Goal: Task Accomplishment & Management: Use online tool/utility

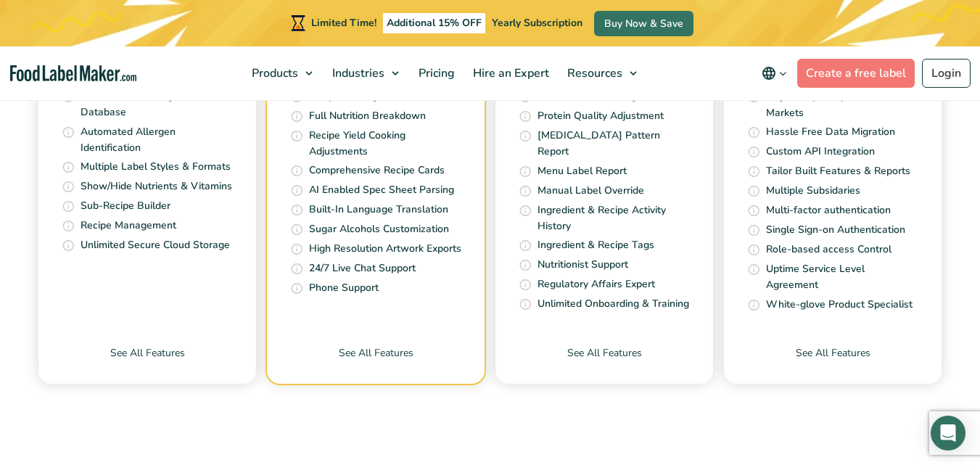
scroll to position [6122, 0]
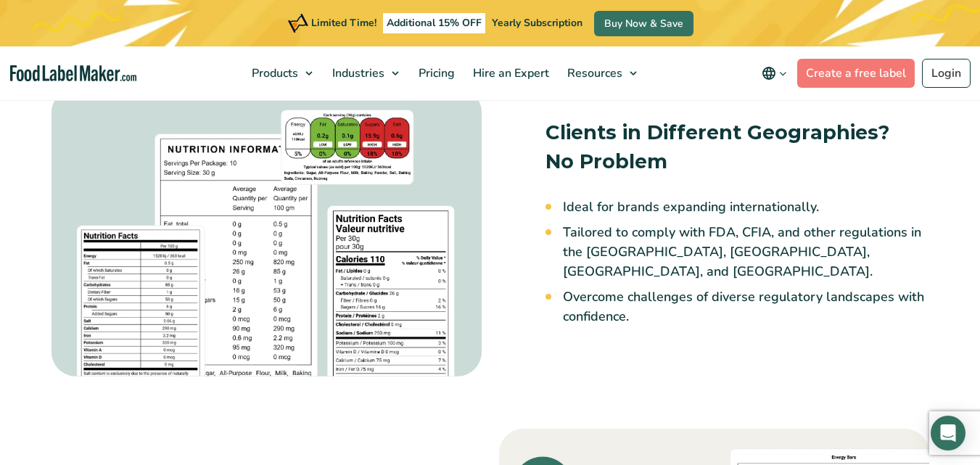
scroll to position [1451, 0]
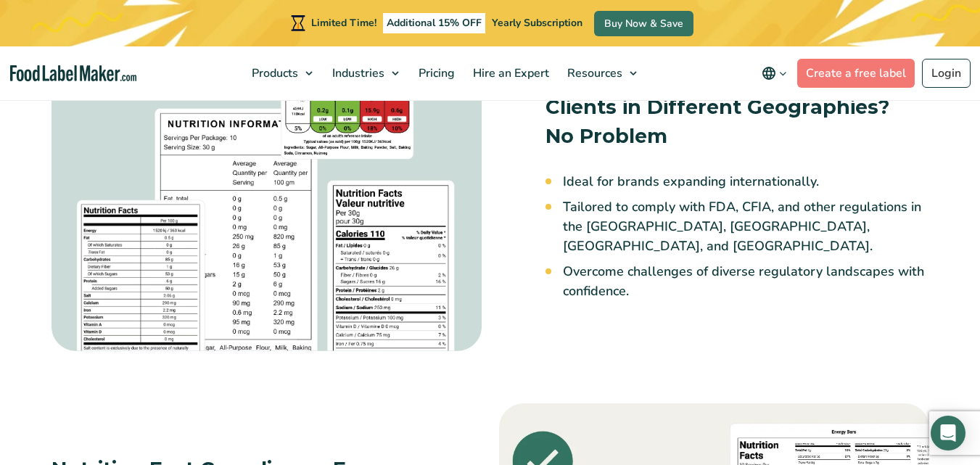
click at [411, 292] on img at bounding box center [267, 206] width 430 height 288
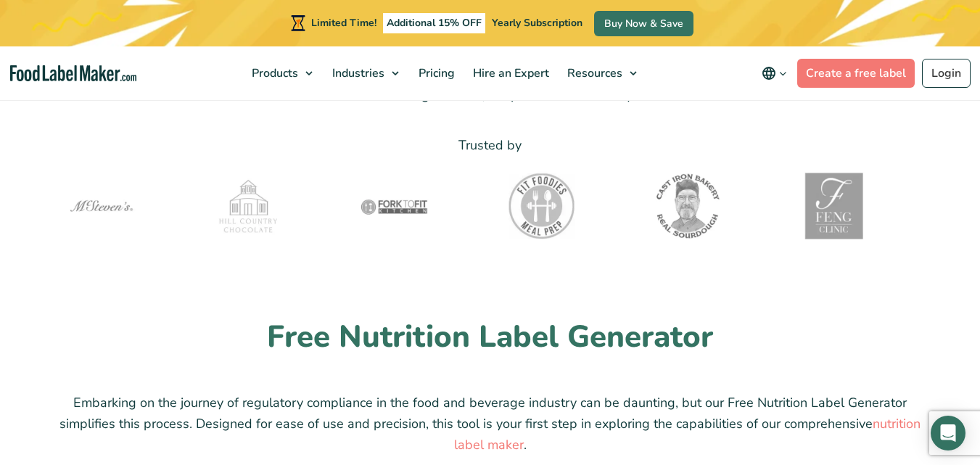
scroll to position [3410, 0]
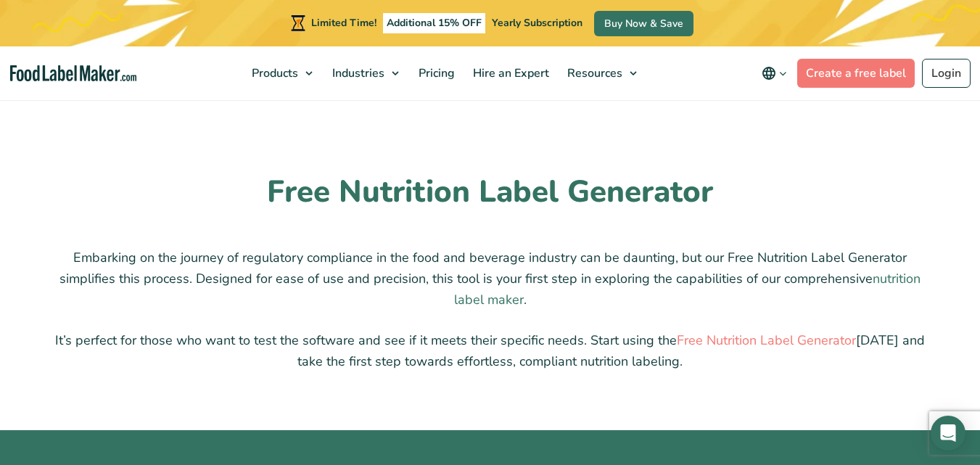
click at [499, 298] on link "nutrition label maker" at bounding box center [687, 289] width 467 height 38
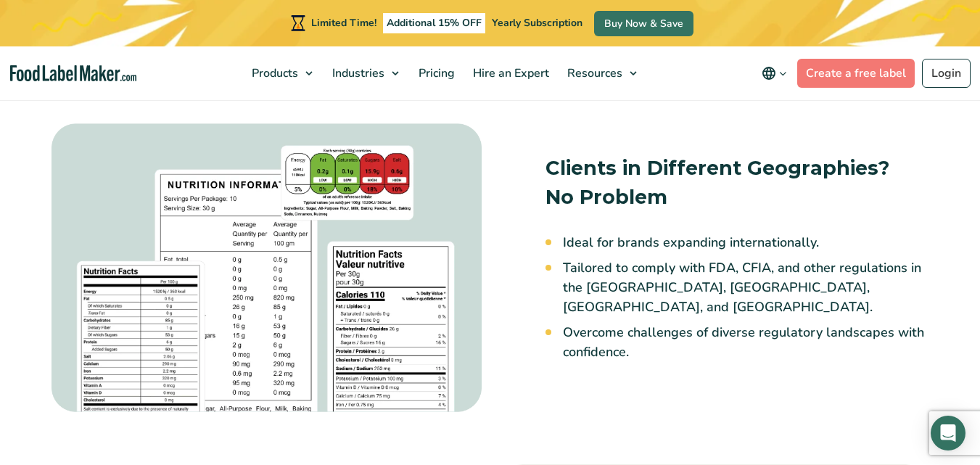
scroll to position [1379, 0]
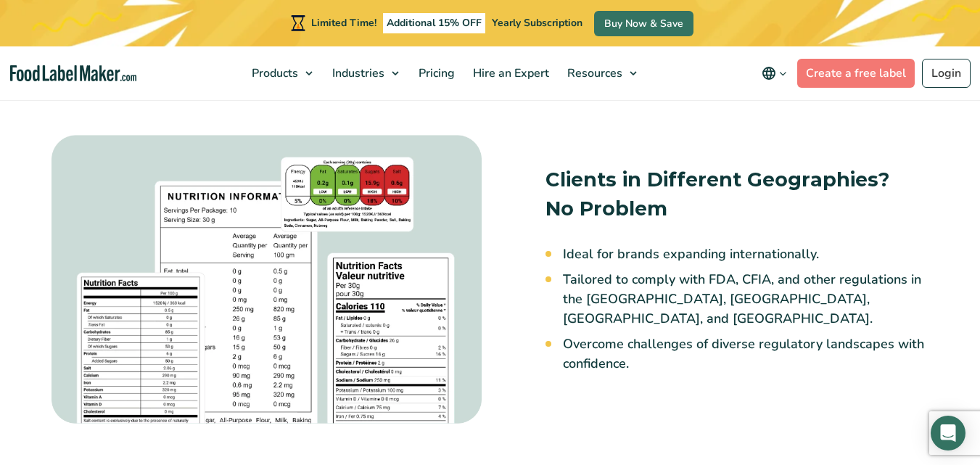
click at [297, 337] on img at bounding box center [267, 279] width 430 height 288
click at [372, 337] on img at bounding box center [267, 279] width 430 height 288
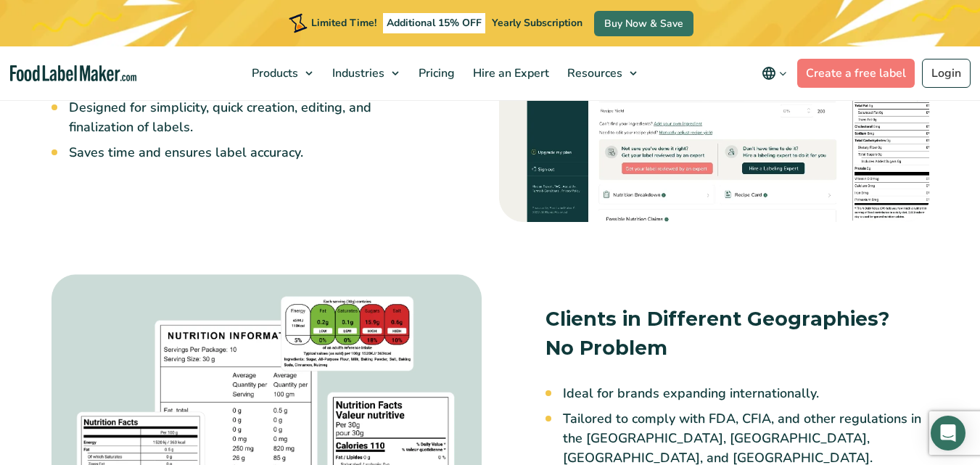
scroll to position [1234, 0]
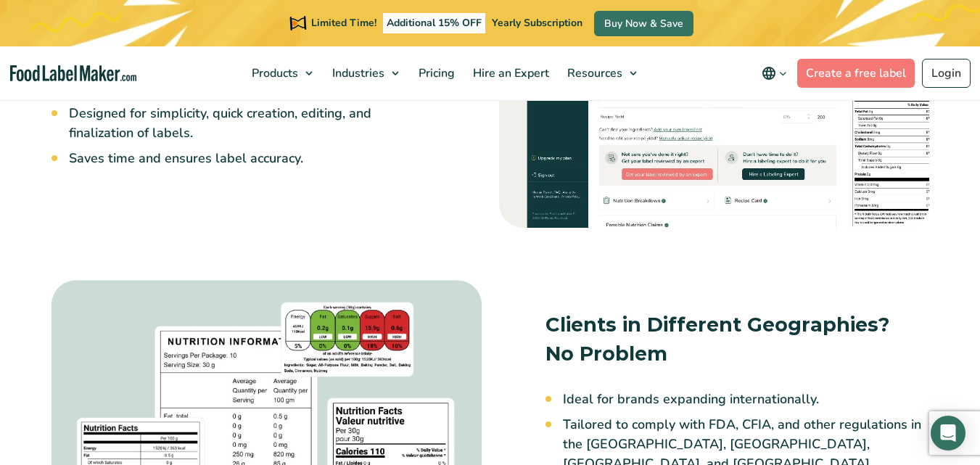
click at [86, 317] on img at bounding box center [267, 424] width 430 height 288
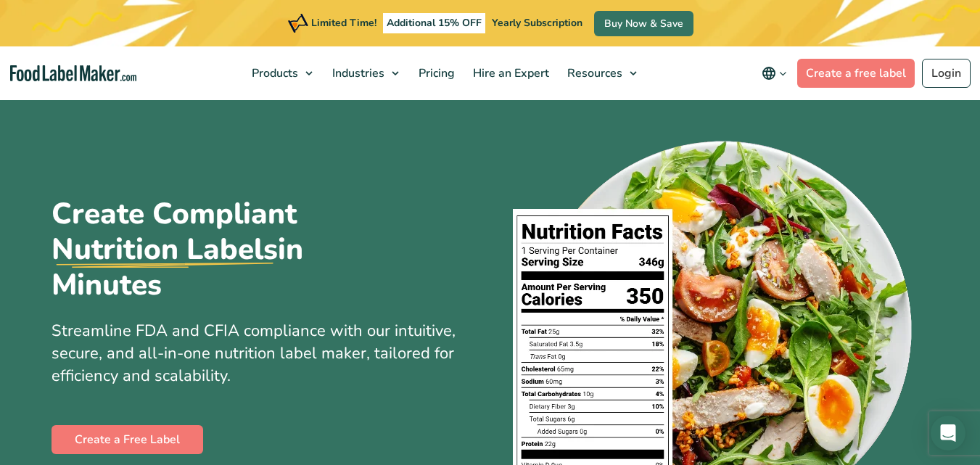
scroll to position [145, 0]
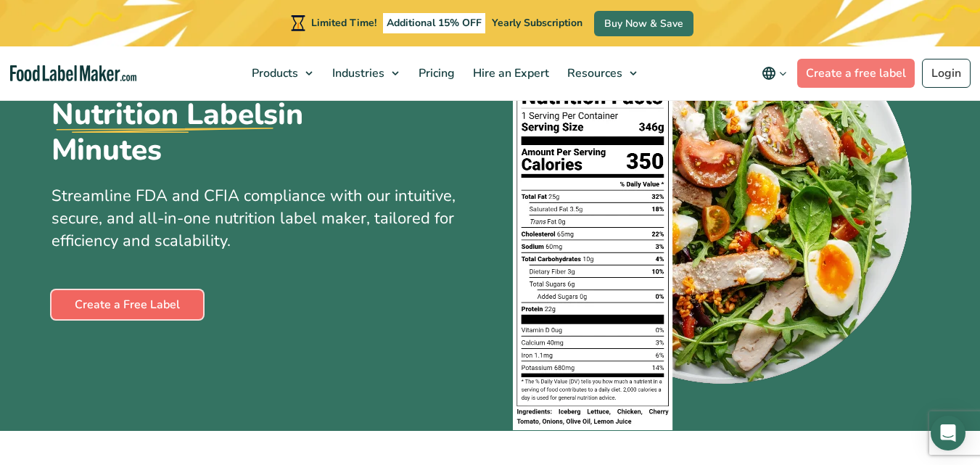
click at [133, 308] on link "Create a Free Label" at bounding box center [128, 304] width 152 height 29
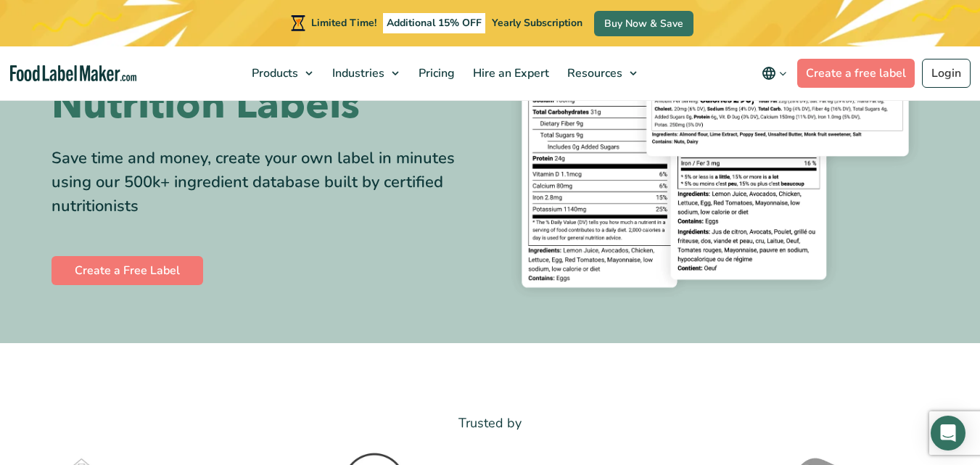
scroll to position [218, 0]
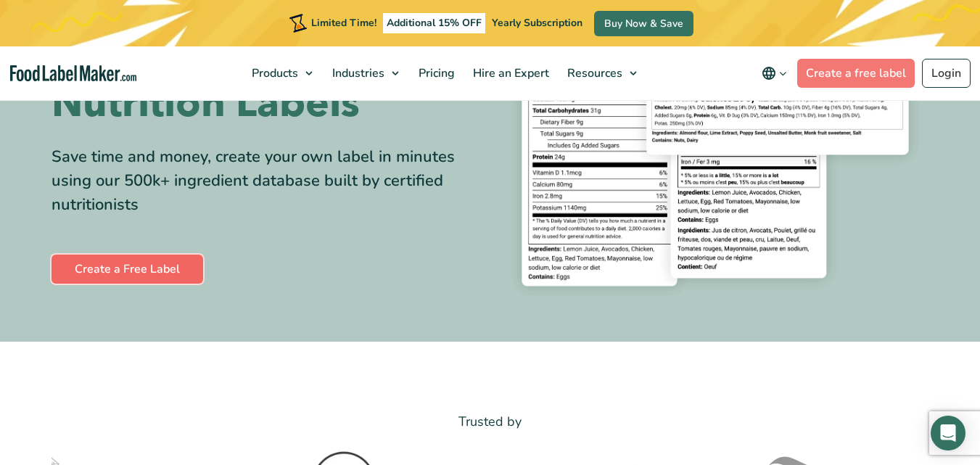
click at [181, 276] on link "Create a Free Label" at bounding box center [128, 269] width 152 height 29
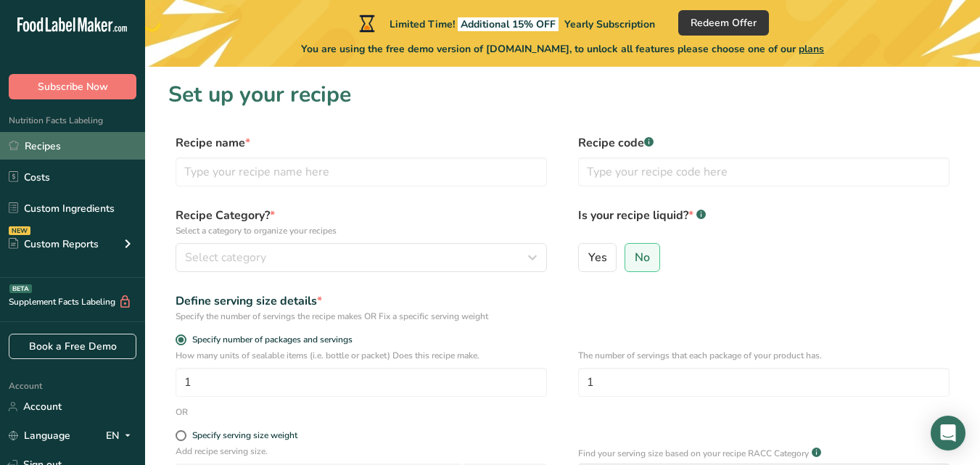
click at [78, 147] on link "Recipes" at bounding box center [72, 146] width 145 height 28
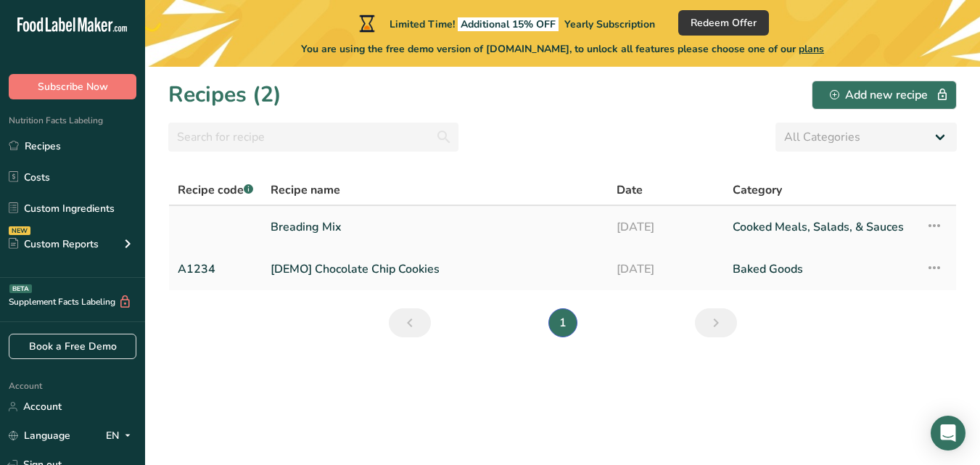
click at [327, 222] on link "Breading Mix" at bounding box center [435, 227] width 329 height 30
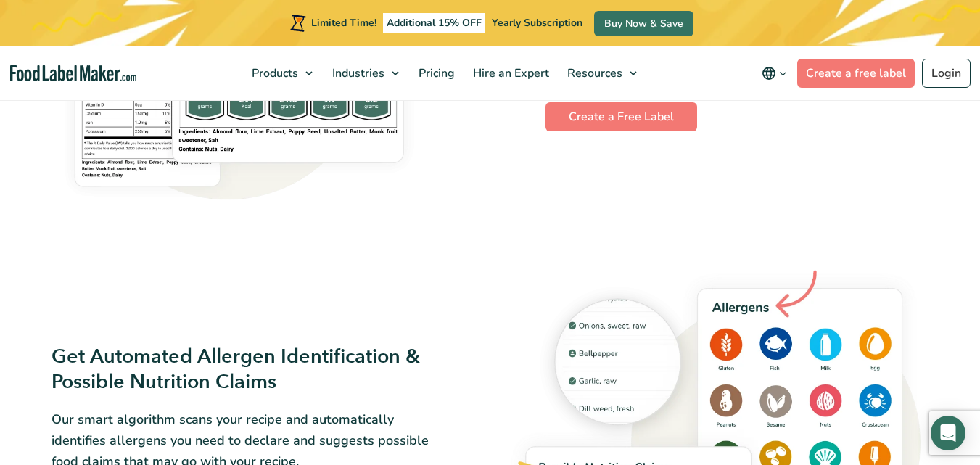
scroll to position [1088, 0]
